Goal: Communication & Community: Answer question/provide support

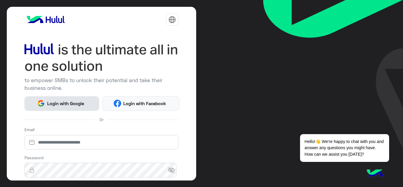
click at [55, 99] on button "Login with Google" at bounding box center [61, 103] width 75 height 14
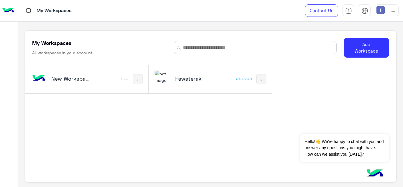
click at [181, 77] on h5 "Fawaterak" at bounding box center [195, 78] width 40 height 7
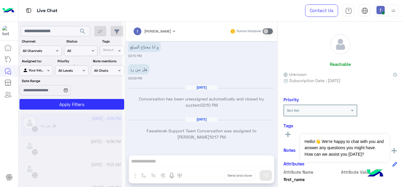
scroll to position [3, 0]
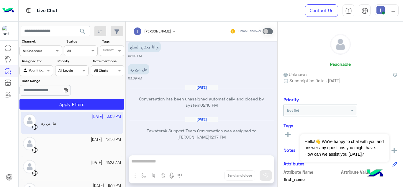
click at [75, 123] on app-inbox-user "[DATE] - 3:09 PM : هل من رد" at bounding box center [72, 122] width 103 height 23
click at [171, 159] on div "[PERSON_NAME] Human Handover [DATE] اختر سبب الاتصال من القائمة التالية: Previo…" at bounding box center [202, 106] width 152 height 168
click at [61, 150] on div at bounding box center [81, 148] width 80 height 10
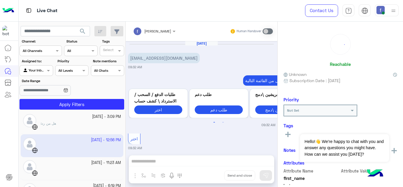
scroll to position [157, 0]
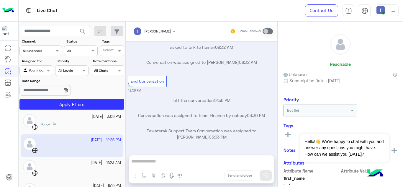
click at [174, 161] on div "[PERSON_NAME] Human Handover [DATE] [EMAIL_ADDRESS][DOMAIN_NAME] 09:32 AM اختر …" at bounding box center [202, 106] width 152 height 168
click at [62, 167] on div at bounding box center [81, 171] width 80 height 10
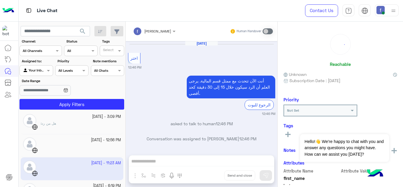
scroll to position [191, 0]
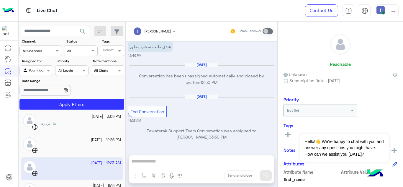
click at [161, 159] on div "[PERSON_NAME] Human Handover [DATE] اختر 12:46 PM أنت الآن تتحدث مع ممثل قسم ال…" at bounding box center [202, 106] width 152 height 168
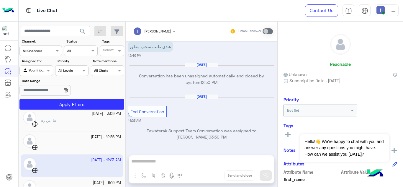
scroll to position [0, 0]
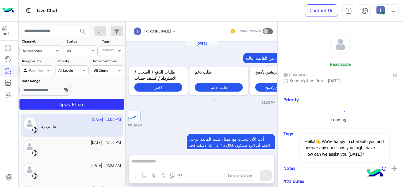
scroll to position [197, 0]
